Goal: Use online tool/utility: Utilize a website feature to perform a specific function

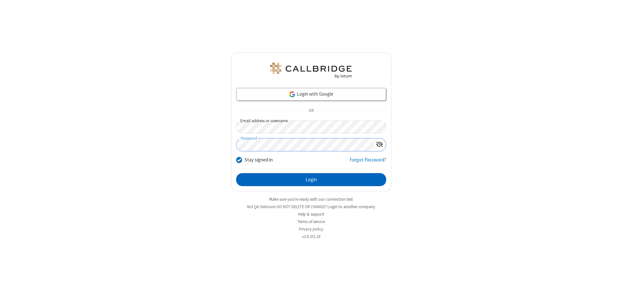
click at [311, 179] on button "Login" at bounding box center [311, 179] width 150 height 13
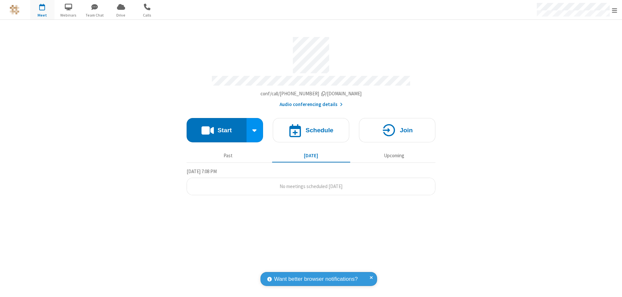
click at [216, 127] on button "Start" at bounding box center [217, 130] width 60 height 24
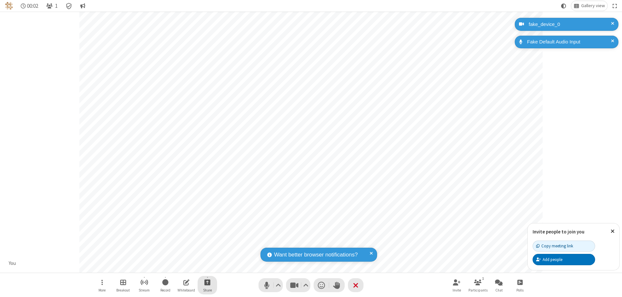
click at [207, 282] on span "Start sharing" at bounding box center [207, 282] width 6 height 8
click at [181, 266] on span "Share my screen" at bounding box center [180, 267] width 7 height 6
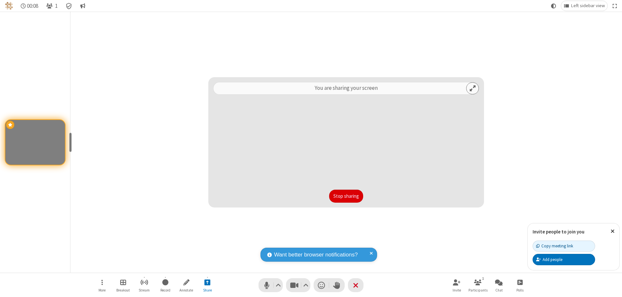
click at [346, 196] on button "Stop sharing" at bounding box center [346, 195] width 34 height 13
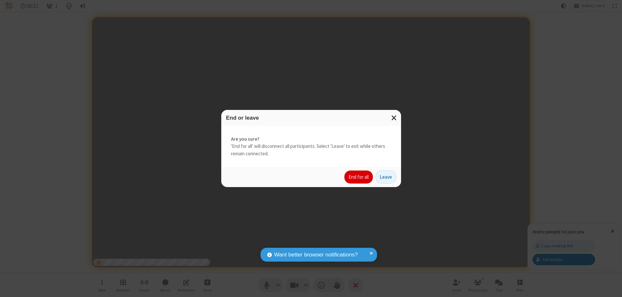
click at [359, 177] on button "End for all" at bounding box center [358, 176] width 28 height 13
